Goal: Information Seeking & Learning: Learn about a topic

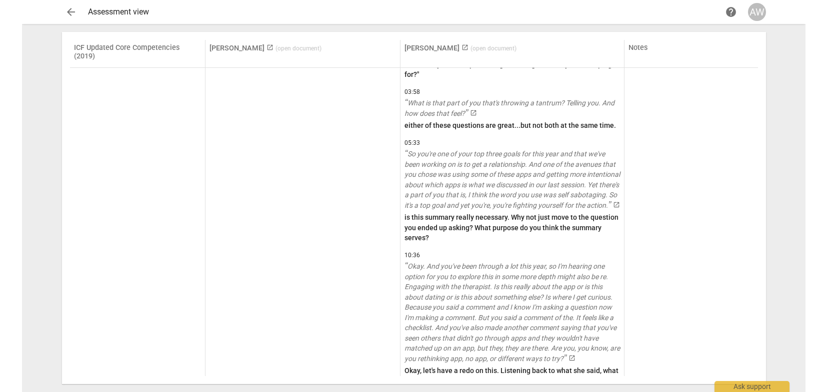
scroll to position [3074, 0]
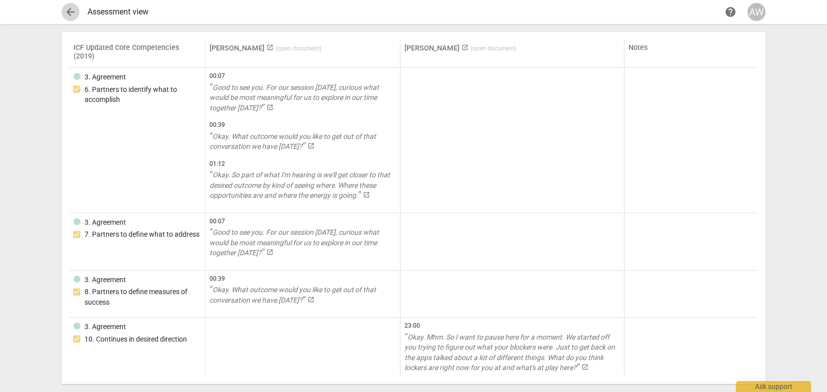
click at [67, 10] on span "arrow_back" at bounding box center [70, 12] width 12 height 12
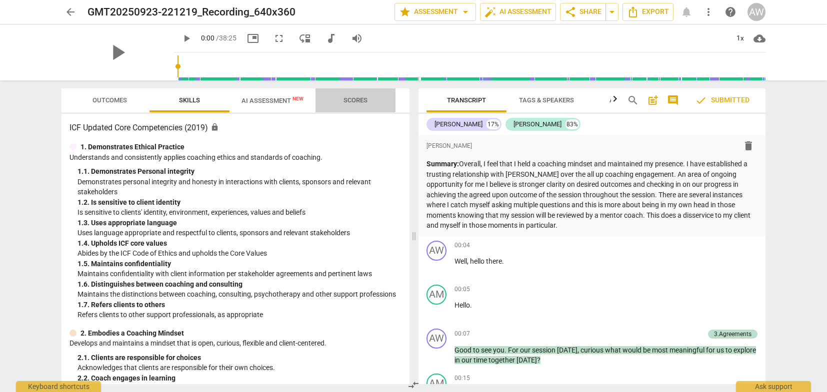
click at [352, 99] on span "Scores" at bounding box center [355, 99] width 24 height 7
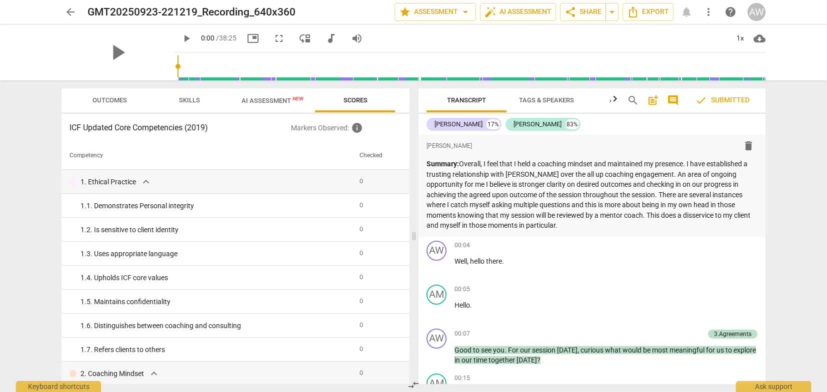
click at [247, 39] on span "picture_in_picture" at bounding box center [253, 38] width 12 height 12
click at [70, 11] on span "arrow_back" at bounding box center [70, 12] width 12 height 12
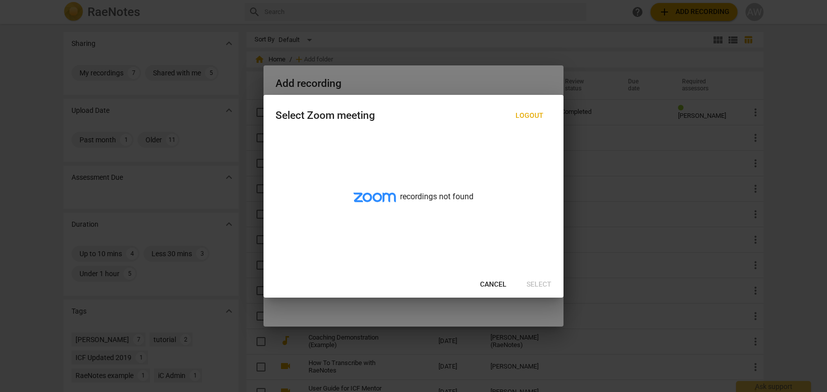
click at [497, 285] on span "Cancel" at bounding box center [493, 285] width 26 height 10
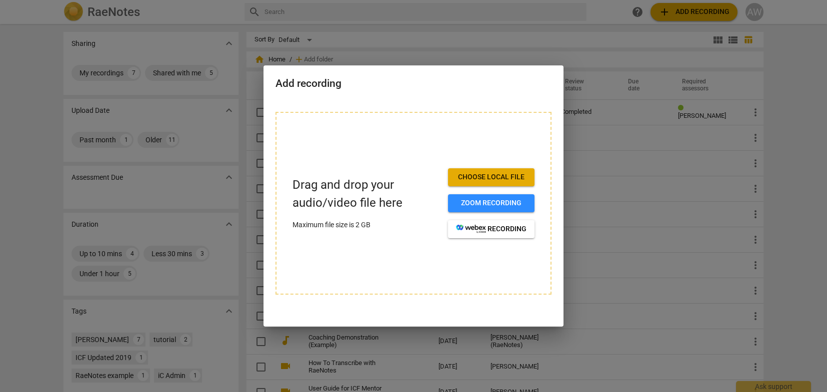
click at [586, 70] on div at bounding box center [413, 196] width 827 height 392
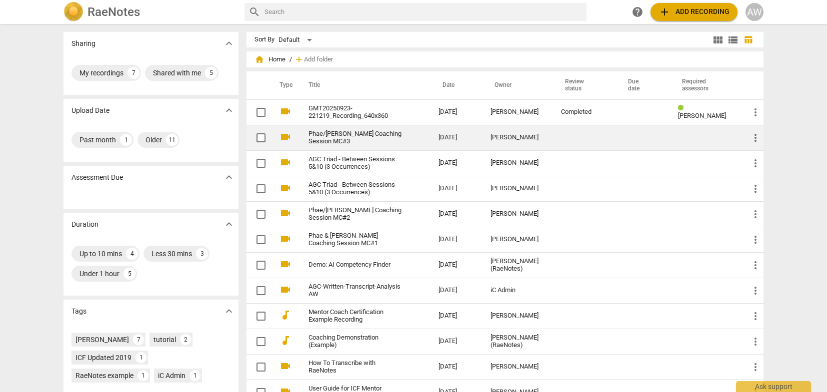
click at [352, 134] on link "Phae/Andrea Coaching Session MC#3" at bounding box center [355, 137] width 94 height 15
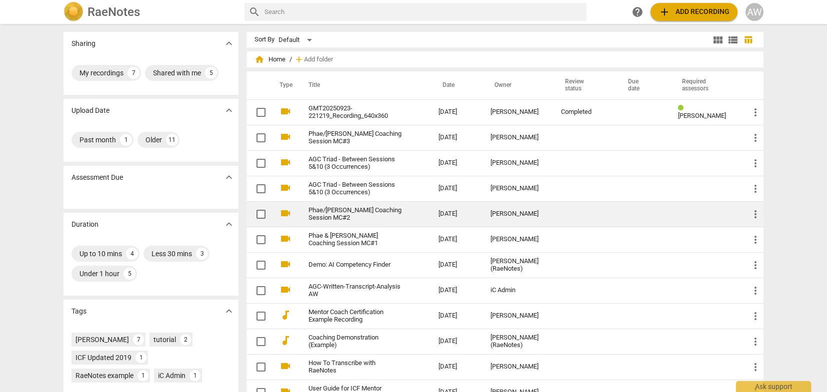
click at [372, 211] on link "Phae/Andrea Coaching Session MC#2" at bounding box center [355, 214] width 94 height 15
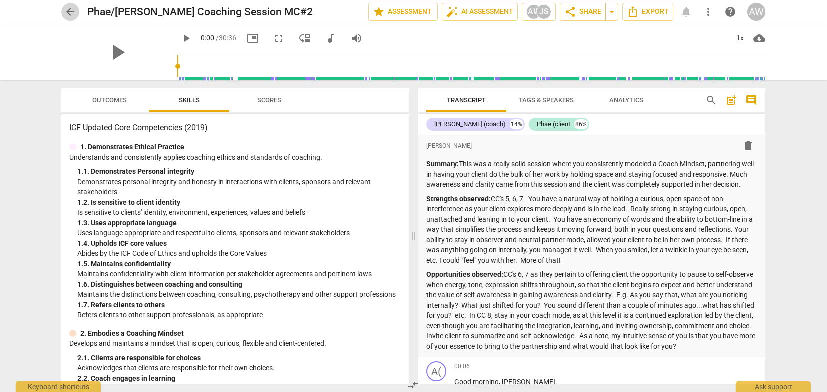
click at [71, 6] on span "arrow_back" at bounding box center [70, 12] width 12 height 12
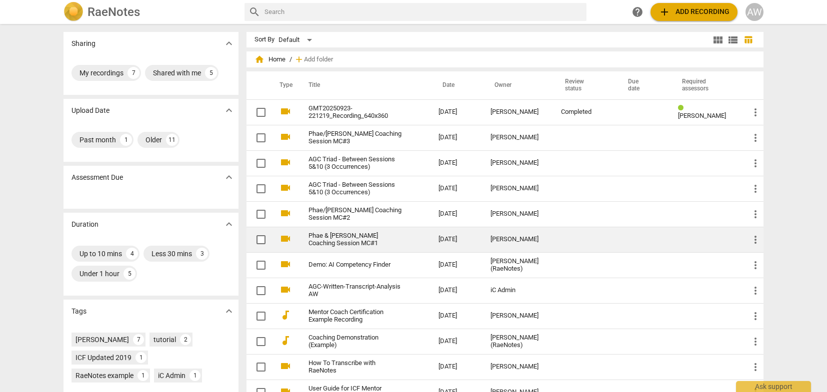
click at [379, 233] on link "Phae & Andrea Coaching Session MC#1" at bounding box center [355, 239] width 94 height 15
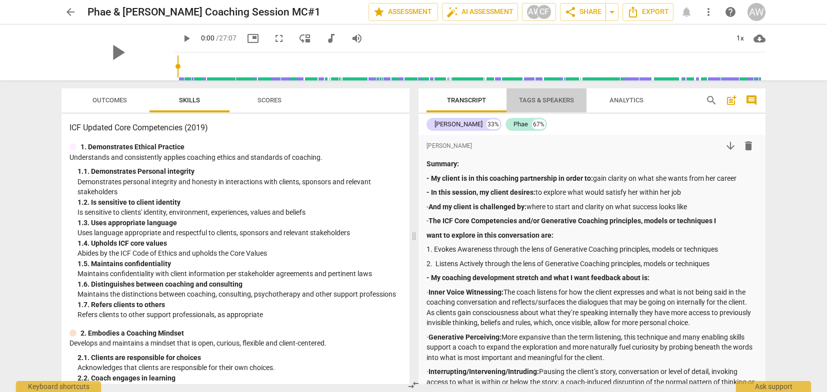
click at [562, 99] on span "Tags & Speakers" at bounding box center [546, 99] width 55 height 7
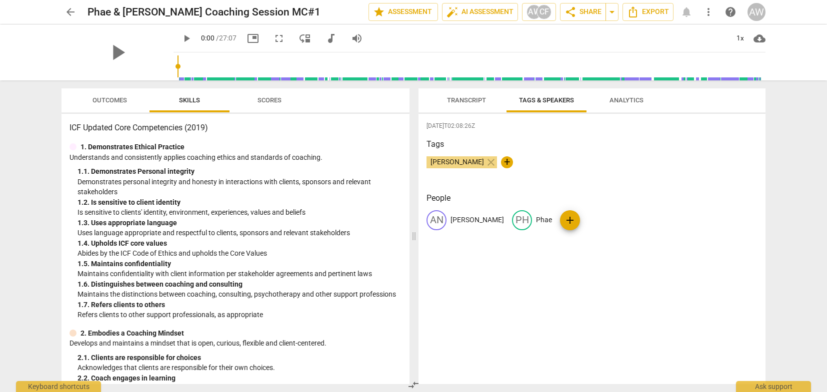
click at [626, 98] on span "Analytics" at bounding box center [626, 99] width 34 height 7
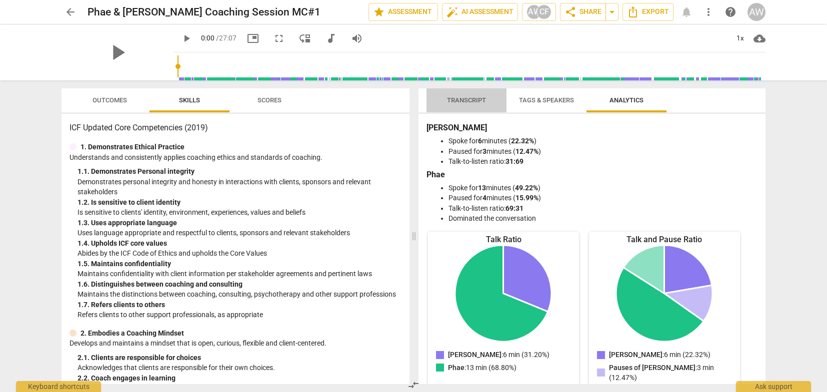
click at [471, 95] on span "Transcript" at bounding box center [466, 100] width 63 height 13
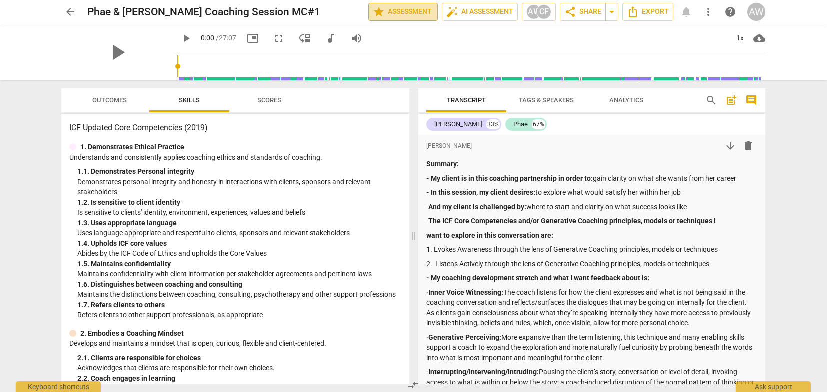
click at [409, 13] on span "star Assessment" at bounding box center [403, 12] width 60 height 12
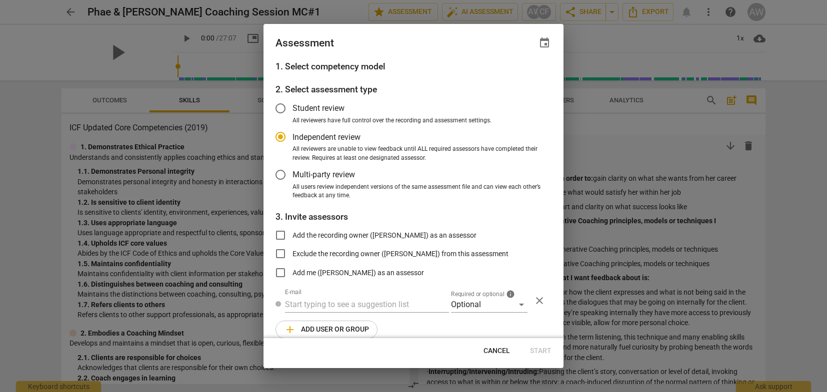
click at [631, 37] on div at bounding box center [413, 196] width 827 height 392
radio input "false"
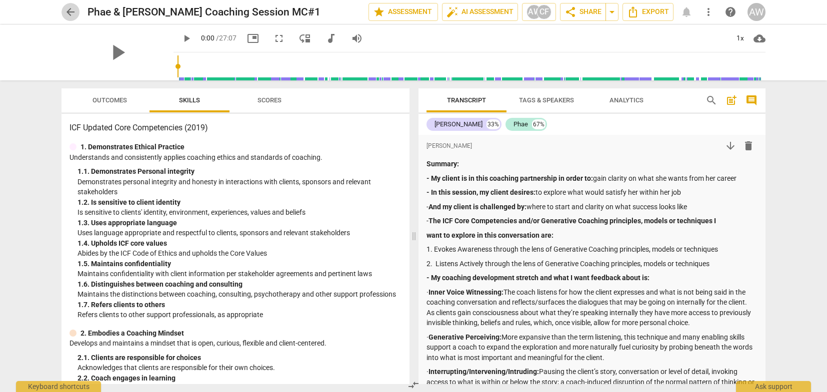
click at [72, 9] on span "arrow_back" at bounding box center [70, 12] width 12 height 12
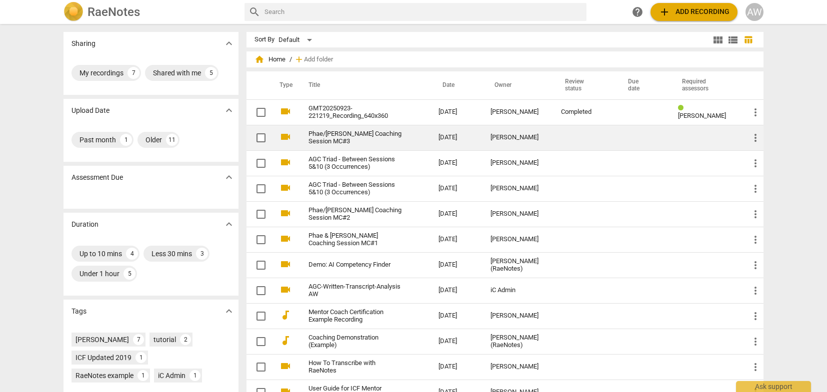
click at [323, 139] on link "Phae/Andrea Coaching Session MC#3" at bounding box center [355, 137] width 94 height 15
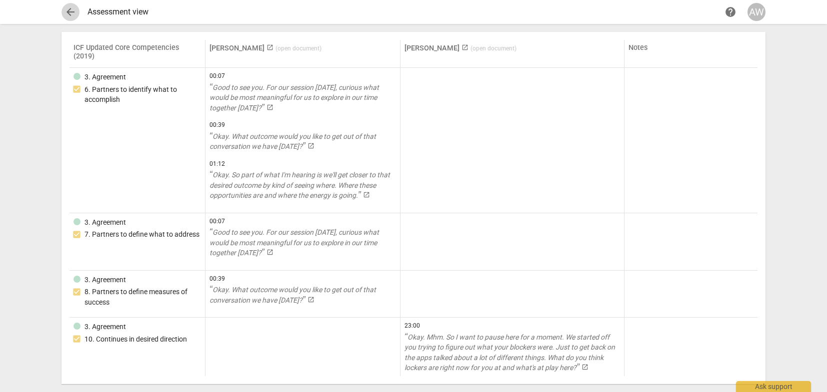
click at [68, 10] on span "arrow_back" at bounding box center [70, 12] width 12 height 12
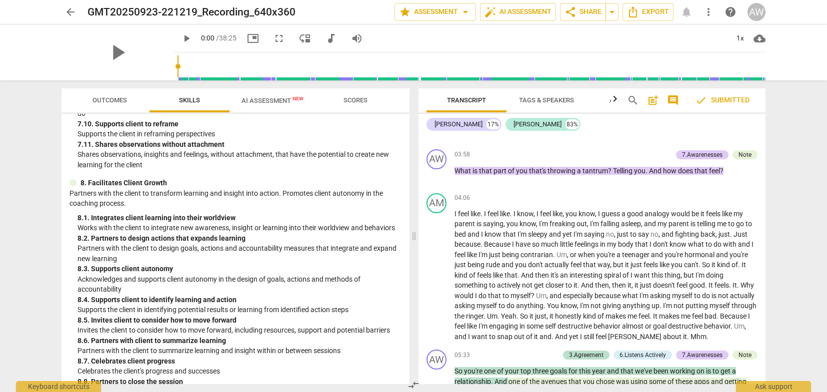
scroll to position [1523, 0]
